Goal: Navigation & Orientation: Find specific page/section

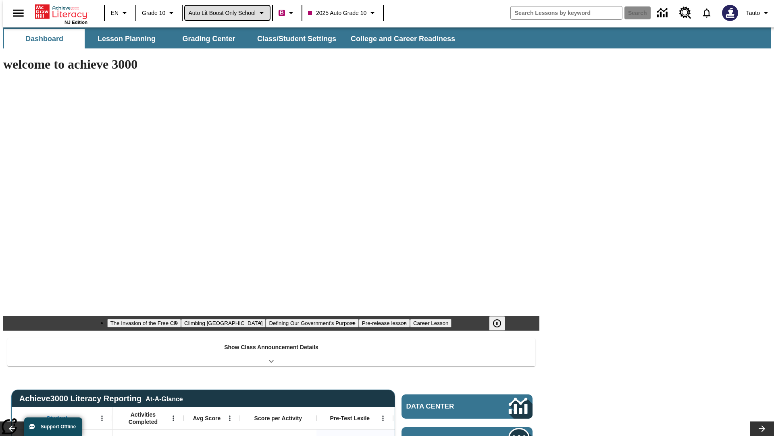
click at [227, 13] on span "Auto Lit Boost only School" at bounding box center [221, 13] width 67 height 8
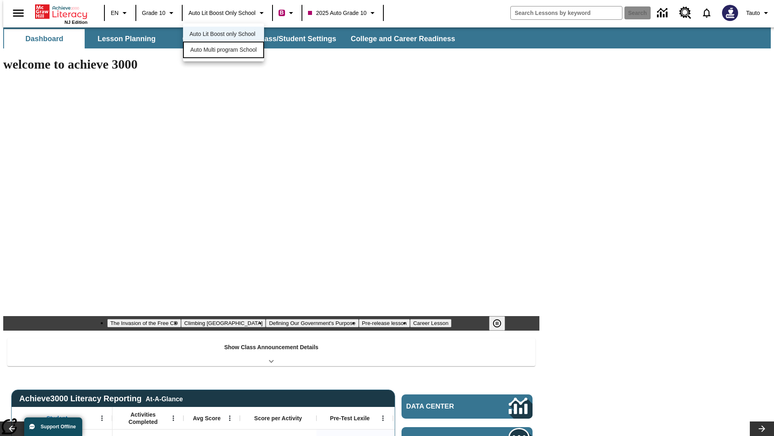
click at [226, 50] on span "Auto Multi program School" at bounding box center [223, 50] width 67 height 8
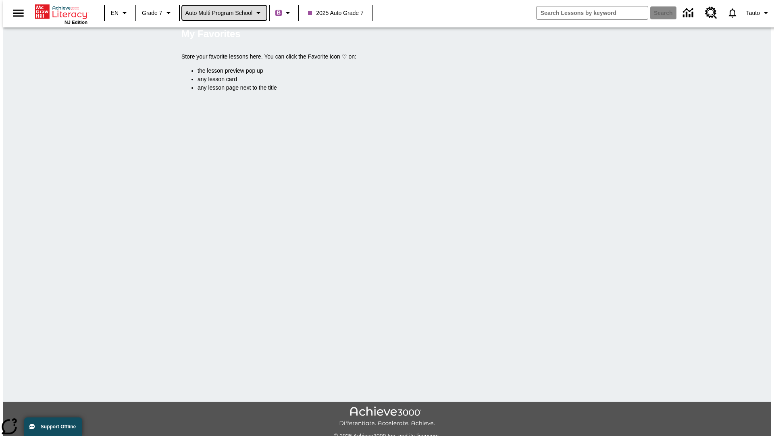
click at [225, 13] on span "Auto Multi program School" at bounding box center [219, 13] width 67 height 8
click at [222, 35] on span "Auto Lit Boost only School" at bounding box center [219, 34] width 66 height 8
